Goal: Task Accomplishment & Management: Manage account settings

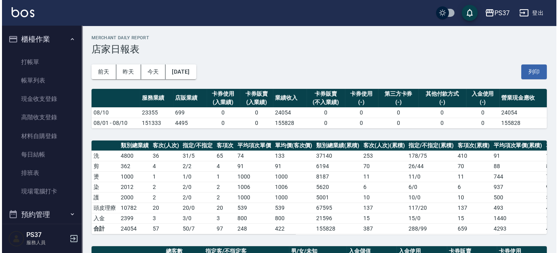
scroll to position [179, 0]
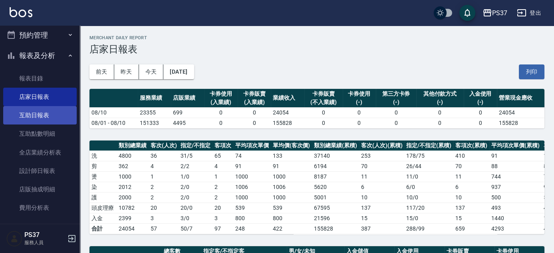
click at [44, 111] on link "互助日報表" at bounding box center [40, 115] width 74 height 18
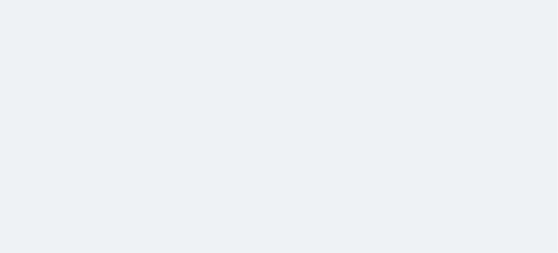
click at [42, 0] on html at bounding box center [279, 0] width 558 height 0
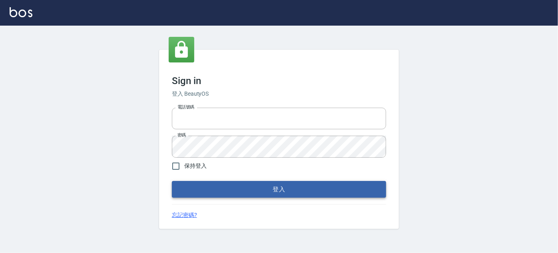
type input "037692666"
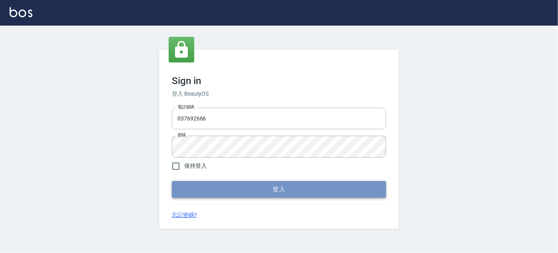
click at [261, 189] on button "登入" at bounding box center [279, 189] width 214 height 17
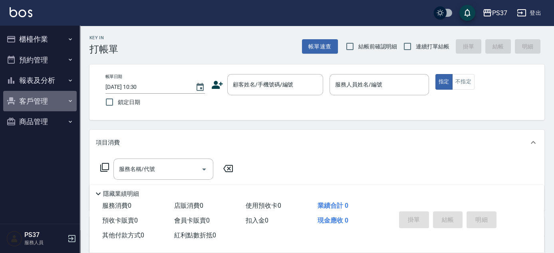
click at [26, 103] on button "客戶管理" at bounding box center [40, 101] width 74 height 21
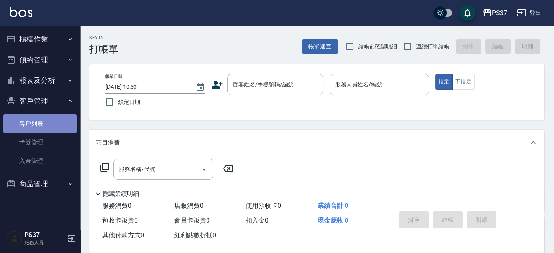
click at [51, 130] on link "客戶列表" at bounding box center [40, 123] width 74 height 18
